Goal: Find contact information: Find contact information

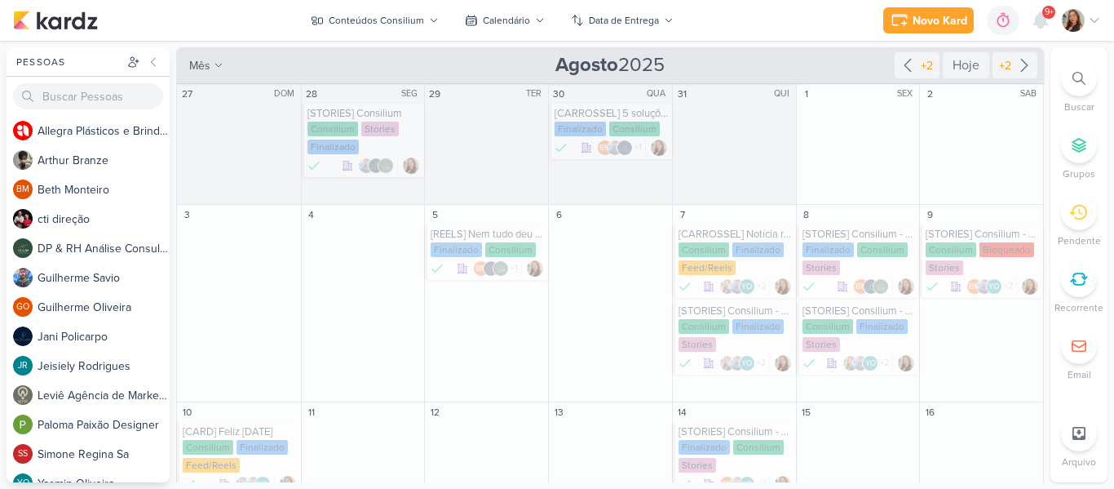
scroll to position [669, 0]
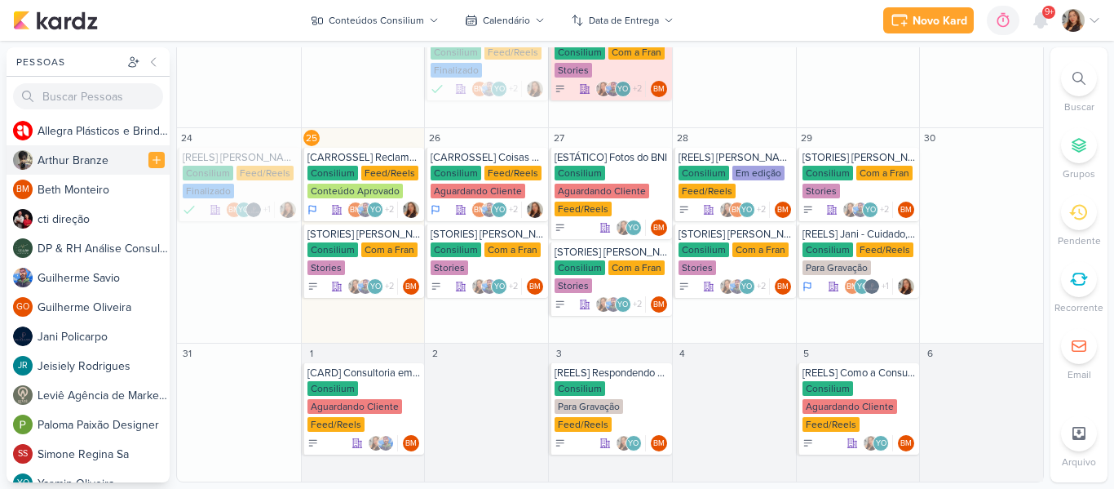
click at [90, 160] on div "A r t h u r B r a n z e" at bounding box center [104, 160] width 132 height 17
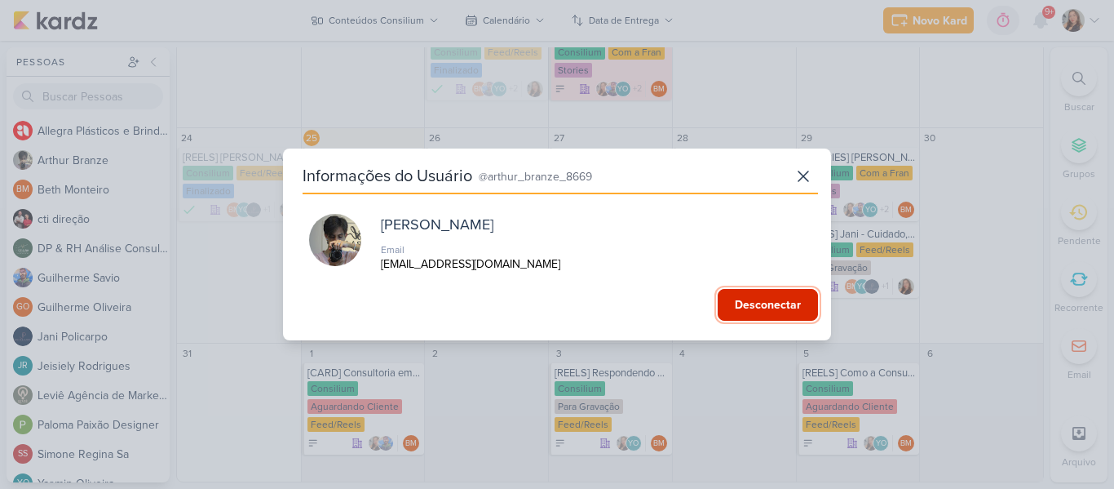
click at [792, 308] on button "Desconectar" at bounding box center [768, 305] width 100 height 32
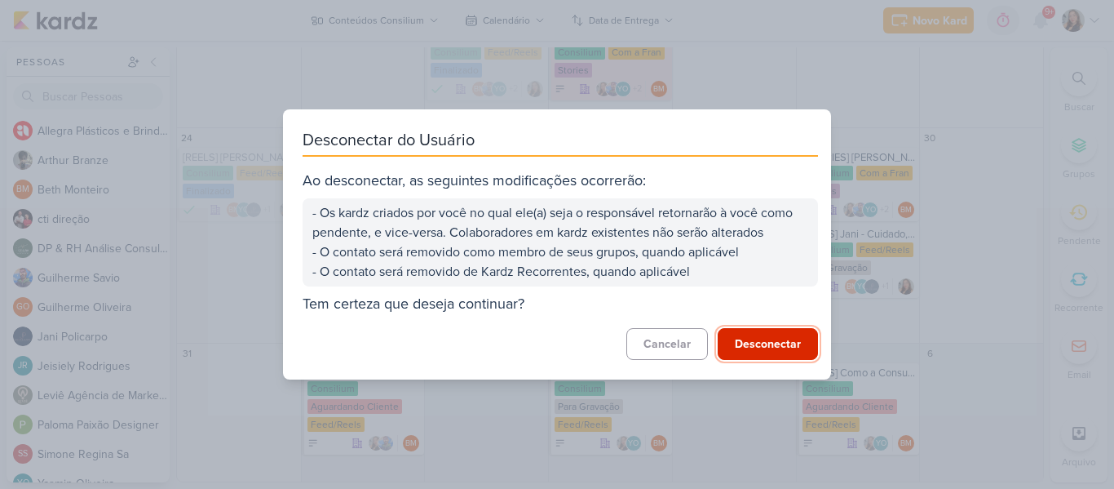
click at [749, 347] on button "Desconectar" at bounding box center [768, 344] width 100 height 32
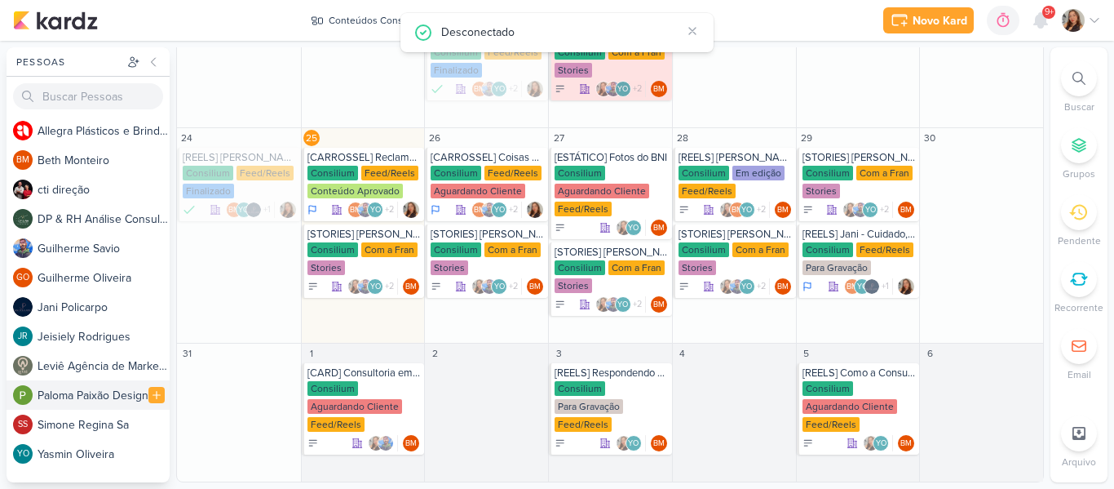
click at [86, 387] on div "P a l o m a P a i x ã o D e s i g n e r" at bounding box center [104, 395] width 132 height 17
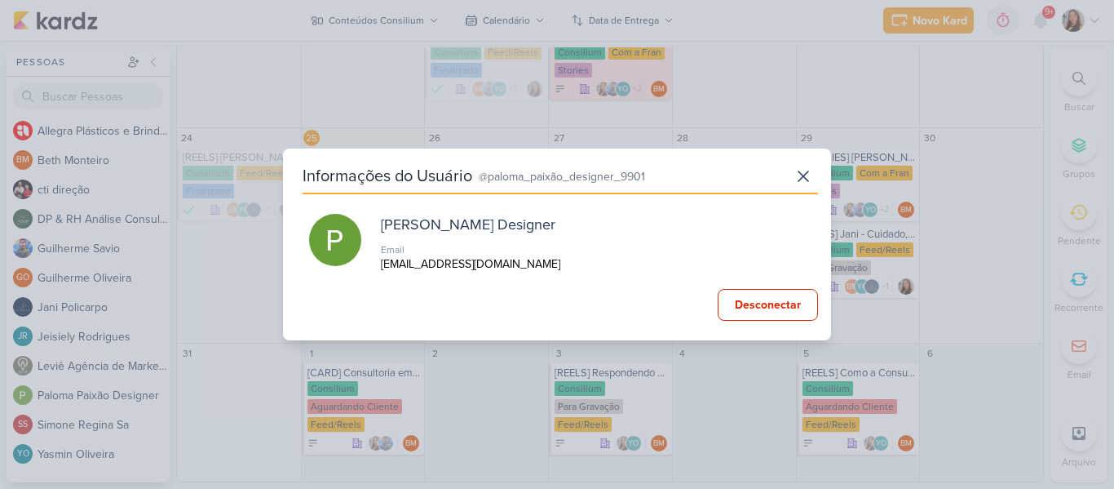
drag, startPoint x: 564, startPoint y: 268, endPoint x: 380, endPoint y: 268, distance: 183.6
click at [380, 268] on div "[PERSON_NAME] Designer Email [EMAIL_ADDRESS][DOMAIN_NAME]" at bounding box center [560, 243] width 503 height 59
copy p "[EMAIL_ADDRESS][DOMAIN_NAME]"
click at [789, 171] on button at bounding box center [803, 176] width 29 height 29
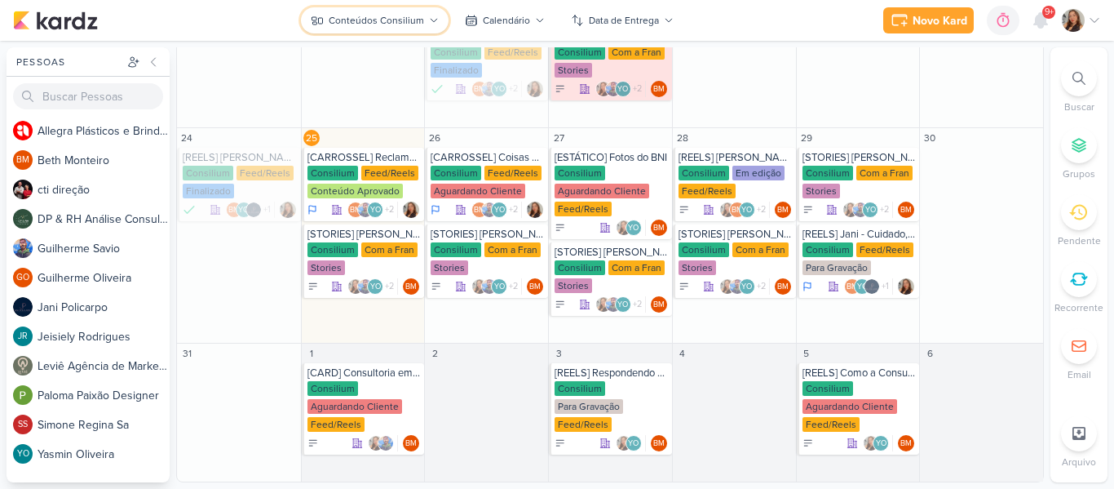
click at [355, 24] on div "Conteúdos Consilium" at bounding box center [376, 20] width 95 height 15
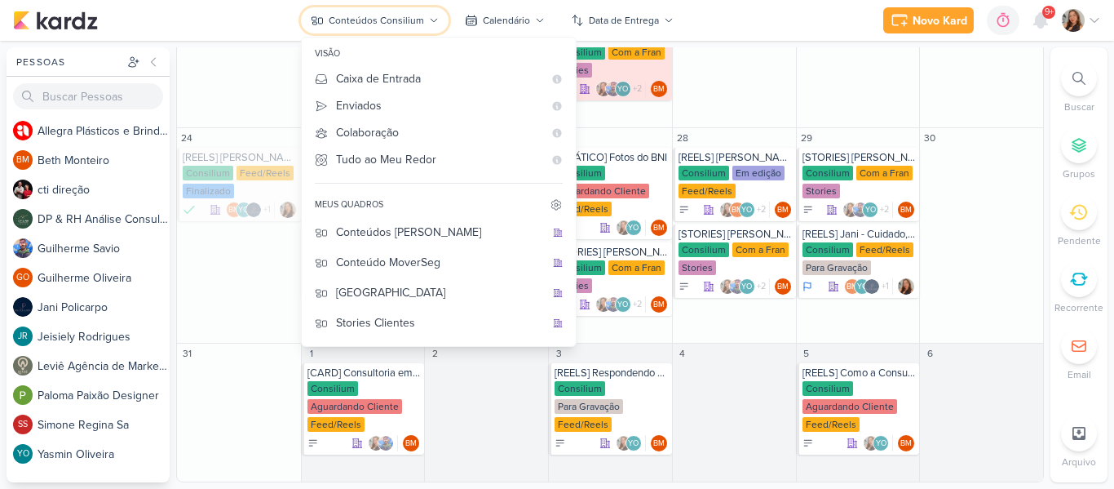
scroll to position [210, 0]
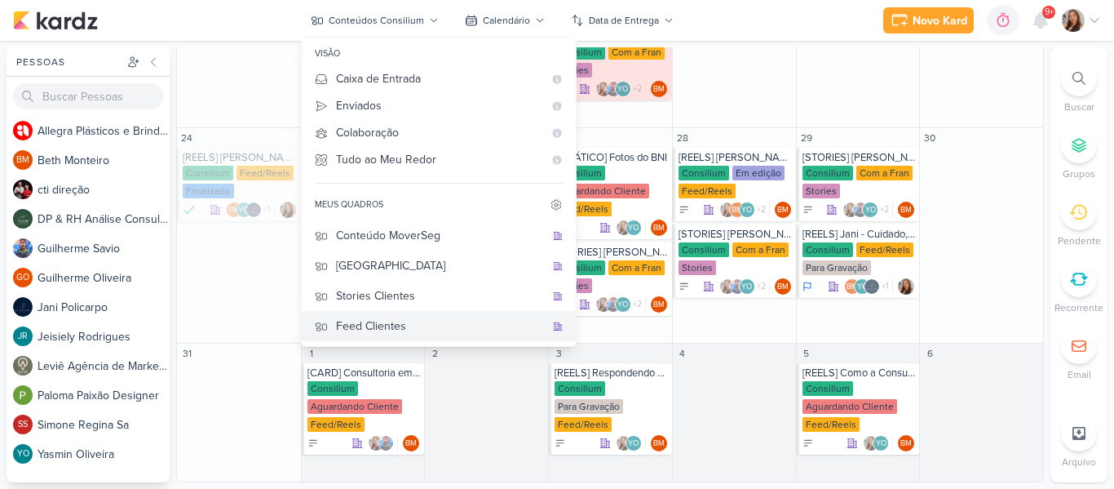
click at [437, 314] on button "Feed Clientes" at bounding box center [439, 326] width 274 height 30
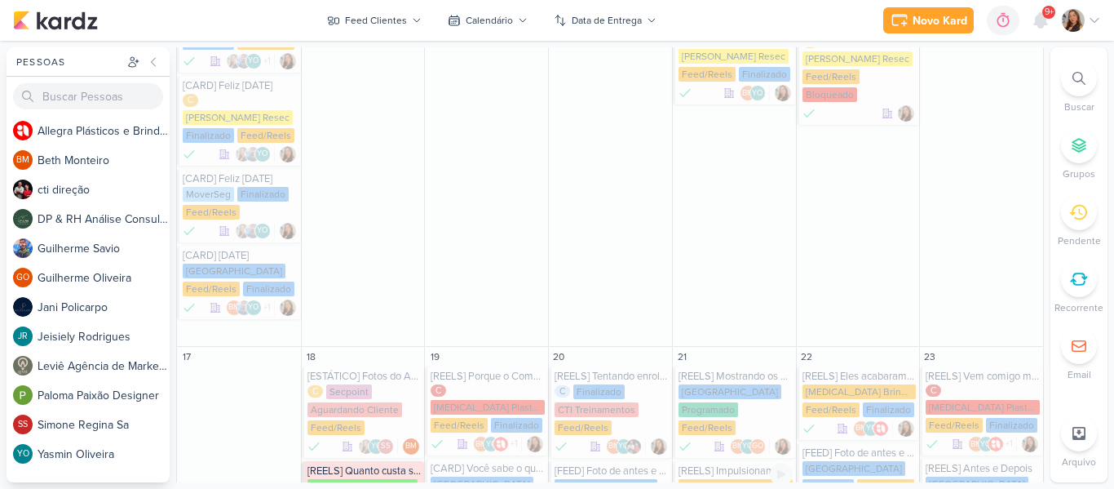
scroll to position [1069, 0]
